Goal: Task Accomplishment & Management: Use online tool/utility

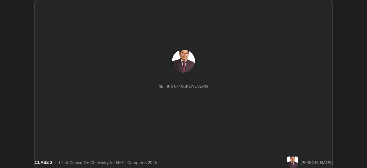
scroll to position [168, 366]
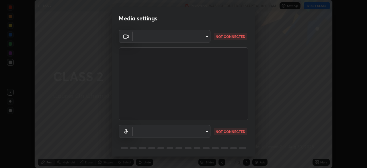
type input "35e2f390aef4a5e8a1642f6d2c68d3f89537b5076bad3eb2e0e83b12cef69a33"
type input "default"
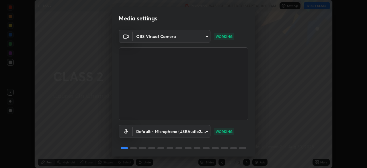
scroll to position [20, 0]
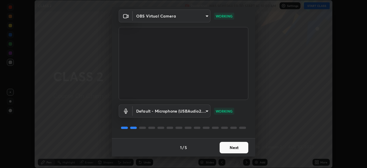
click at [228, 147] on button "Next" at bounding box center [233, 146] width 29 height 11
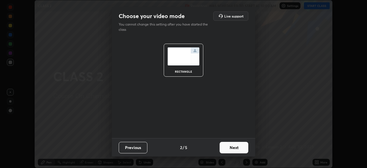
click at [229, 149] on button "Next" at bounding box center [233, 146] width 29 height 11
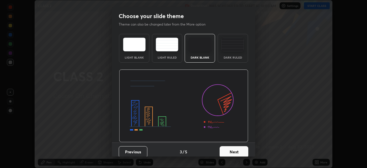
click at [229, 149] on button "Next" at bounding box center [233, 151] width 29 height 11
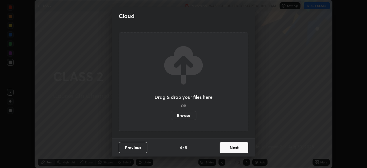
click at [230, 147] on button "Next" at bounding box center [233, 146] width 29 height 11
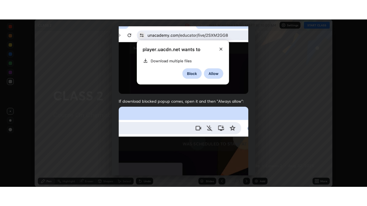
scroll to position [137, 0]
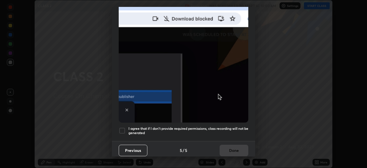
click at [123, 127] on div at bounding box center [122, 130] width 7 height 7
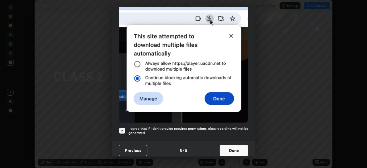
click at [232, 146] on button "Done" at bounding box center [233, 149] width 29 height 11
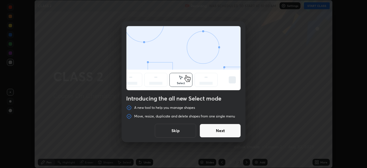
click at [179, 132] on button "Skip" at bounding box center [175, 130] width 41 height 14
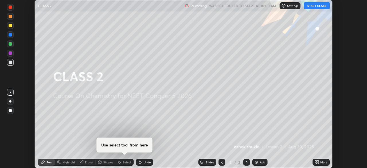
click at [318, 163] on icon at bounding box center [317, 162] width 1 height 1
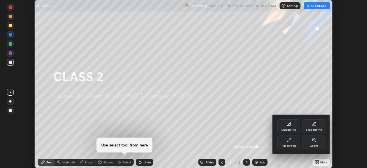
click at [287, 142] on div "Full screen" at bounding box center [288, 142] width 23 height 14
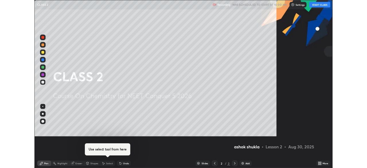
scroll to position [206, 367]
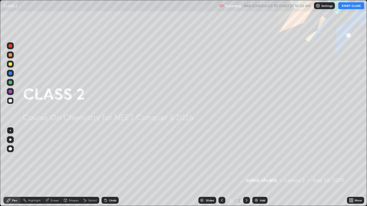
click at [348, 6] on button "START CLASS" at bounding box center [351, 5] width 26 height 7
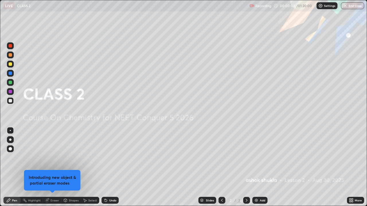
click at [256, 167] on img at bounding box center [256, 200] width 5 height 5
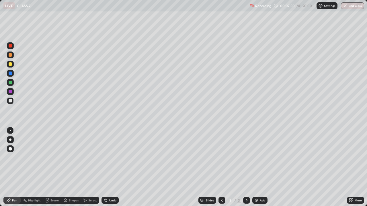
click at [256, 167] on img at bounding box center [256, 200] width 5 height 5
click at [221, 167] on icon at bounding box center [221, 200] width 5 height 5
click at [248, 167] on div at bounding box center [246, 200] width 7 height 7
click at [255, 167] on img at bounding box center [256, 200] width 5 height 5
click at [220, 167] on icon at bounding box center [221, 200] width 5 height 5
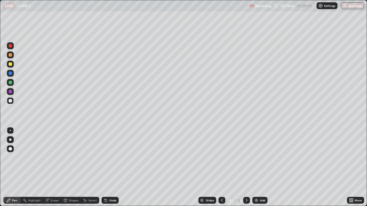
click at [221, 167] on icon at bounding box center [222, 200] width 2 height 3
click at [246, 167] on icon at bounding box center [246, 200] width 5 height 5
click at [245, 167] on icon at bounding box center [246, 200] width 5 height 5
click at [255, 167] on img at bounding box center [256, 200] width 5 height 5
click at [256, 167] on img at bounding box center [256, 200] width 5 height 5
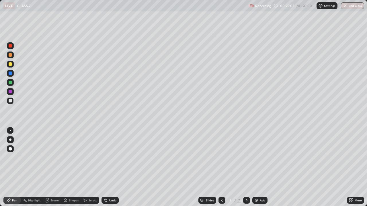
click at [257, 167] on img at bounding box center [256, 200] width 5 height 5
click at [256, 167] on img at bounding box center [256, 200] width 5 height 5
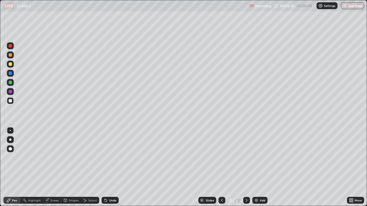
click at [256, 167] on img at bounding box center [256, 200] width 5 height 5
click at [54, 167] on div "Eraser" at bounding box center [54, 200] width 9 height 3
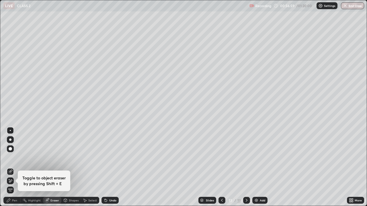
click at [15, 167] on div "Pen" at bounding box center [14, 200] width 5 height 3
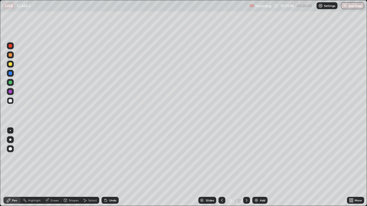
click at [257, 167] on img at bounding box center [256, 200] width 5 height 5
click at [54, 167] on div "Eraser" at bounding box center [54, 200] width 9 height 3
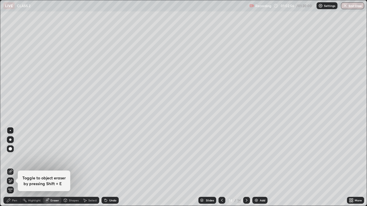
click at [17, 167] on div "Pen" at bounding box center [11, 200] width 17 height 7
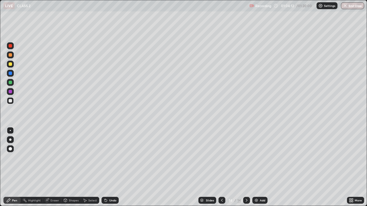
click at [54, 167] on div "Eraser" at bounding box center [54, 200] width 9 height 3
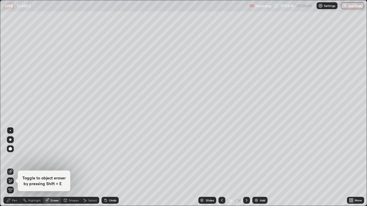
click at [17, 167] on div "Pen" at bounding box center [14, 200] width 5 height 3
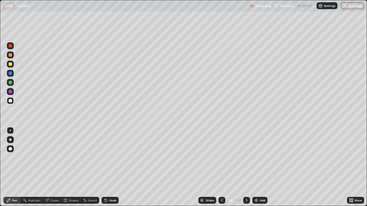
click at [349, 6] on button "End Class" at bounding box center [351, 5] width 23 height 7
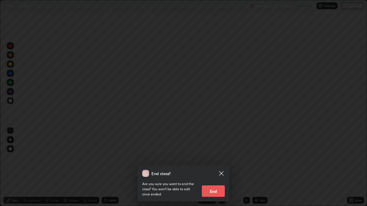
click at [214, 167] on button "End" at bounding box center [213, 191] width 23 height 11
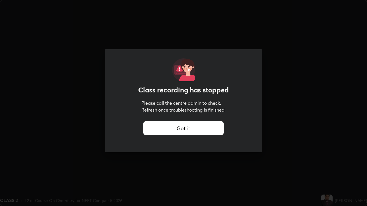
click at [193, 131] on div "Got it" at bounding box center [183, 128] width 80 height 14
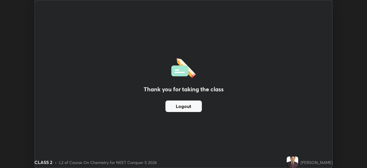
scroll to position [28466, 28267]
